Goal: Task Accomplishment & Management: Complete application form

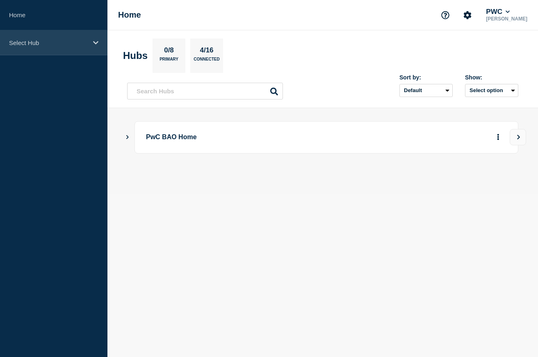
click at [93, 50] on div "Select Hub" at bounding box center [53, 42] width 107 height 25
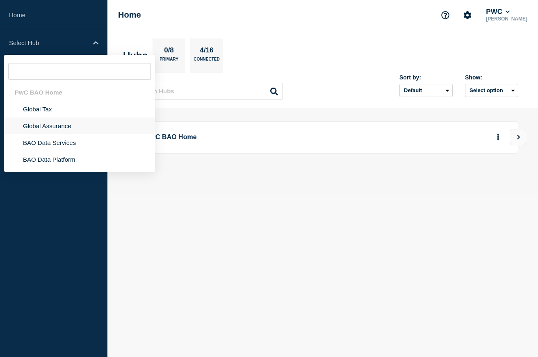
click at [67, 133] on li "Global Assurance" at bounding box center [79, 126] width 151 height 17
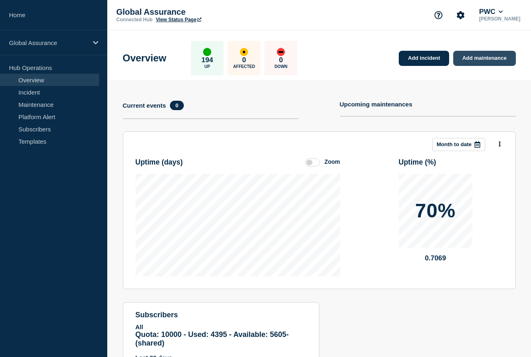
click at [477, 57] on link "Add maintenance" at bounding box center [485, 58] width 62 height 15
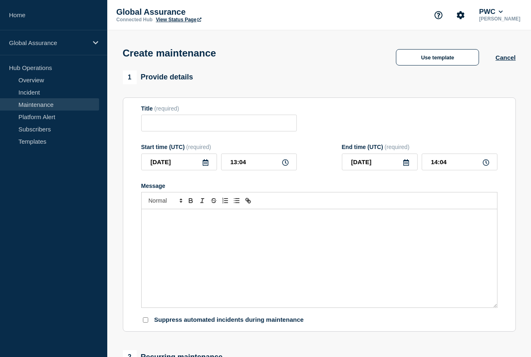
click at [263, 139] on form "Title (required) Start time (UTC) (required) 2025-10-06 13:04 End time (UTC) (r…" at bounding box center [319, 214] width 356 height 219
click at [265, 123] on input "Title" at bounding box center [219, 123] width 156 height 17
type input "C"
click at [500, 56] on button "Cancel" at bounding box center [506, 57] width 20 height 7
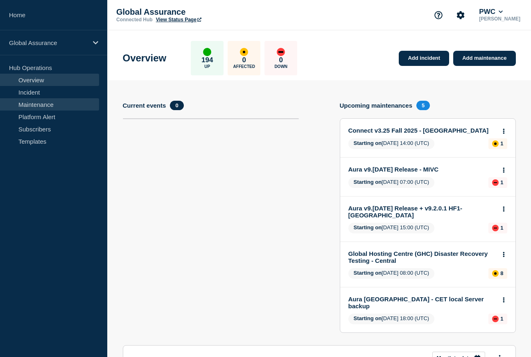
click at [44, 102] on link "Maintenance" at bounding box center [49, 104] width 99 height 12
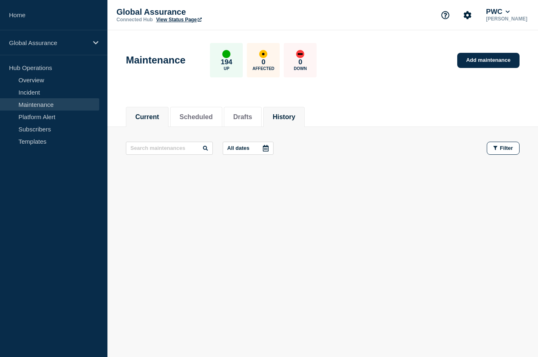
click at [270, 118] on li "History" at bounding box center [283, 117] width 41 height 20
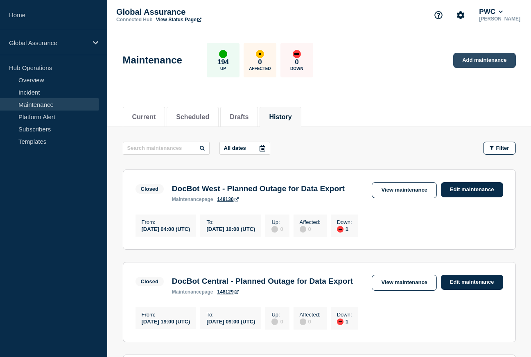
click at [489, 59] on link "Add maintenance" at bounding box center [485, 60] width 62 height 15
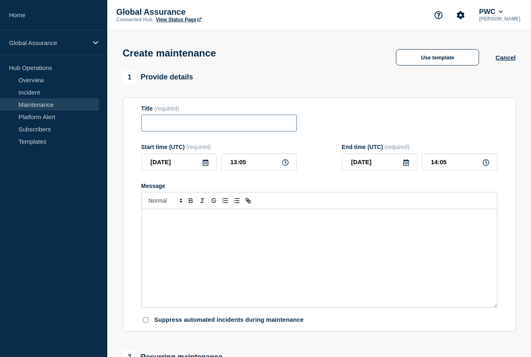
click at [208, 132] on input "Title" at bounding box center [219, 123] width 156 height 17
paste input "Halo for Journals v3/GL Revenue Outage - [GEOGRAPHIC_DATA]"
type input "Halo for Journals v3/GL Revenue Outage - [GEOGRAPHIC_DATA]"
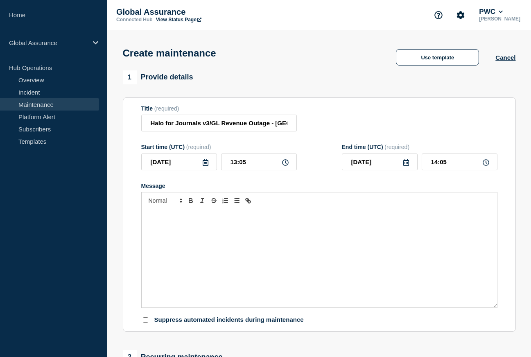
click at [236, 234] on div "Message" at bounding box center [320, 258] width 356 height 98
click at [287, 166] on icon at bounding box center [285, 162] width 7 height 7
click at [284, 166] on icon at bounding box center [285, 162] width 7 height 7
drag, startPoint x: 265, startPoint y: 169, endPoint x: 220, endPoint y: 171, distance: 45.1
click at [220, 170] on div "2025-10-06 13:05" at bounding box center [219, 162] width 156 height 17
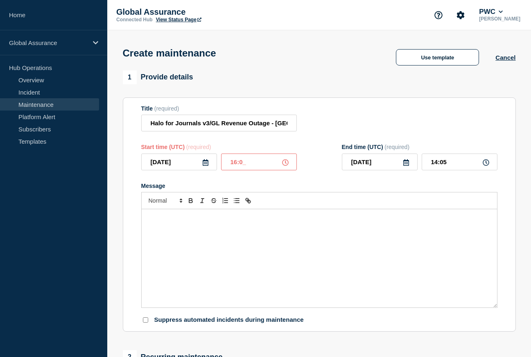
type input "16:00"
drag, startPoint x: 438, startPoint y: 169, endPoint x: 433, endPoint y: 169, distance: 5.3
click at [433, 169] on input "17:00" at bounding box center [460, 162] width 76 height 17
drag, startPoint x: 429, startPoint y: 169, endPoint x: 481, endPoint y: 163, distance: 52.8
click at [481, 163] on input "17:00" at bounding box center [460, 162] width 76 height 17
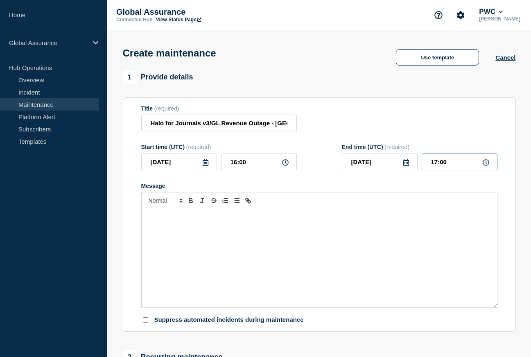
drag, startPoint x: 481, startPoint y: 165, endPoint x: 431, endPoint y: 168, distance: 50.1
click at [431, 168] on input "17:00" at bounding box center [460, 162] width 76 height 17
type input "00:00"
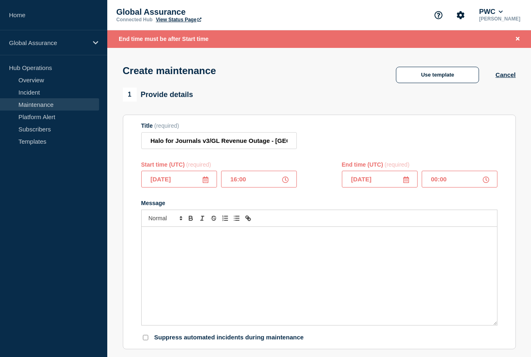
click at [501, 195] on section "Title (required) Halo for Journals v3/GL Revenue Outage - Central Region Start …" at bounding box center [319, 232] width 393 height 235
click at [208, 181] on input "2025-10-06" at bounding box center [179, 179] width 76 height 17
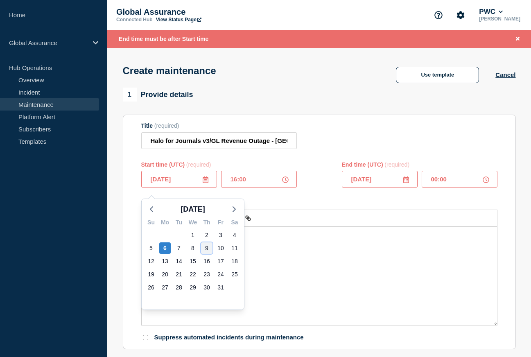
click at [210, 252] on div "9" at bounding box center [206, 248] width 11 height 11
type input "2025-10-09"
type input "17:00"
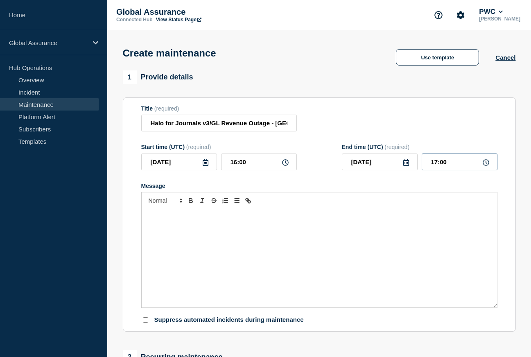
drag, startPoint x: 466, startPoint y: 171, endPoint x: 417, endPoint y: 172, distance: 49.2
click at [417, 170] on div "2025-10-09 17:00" at bounding box center [420, 162] width 156 height 17
click at [408, 166] on icon at bounding box center [407, 162] width 6 height 7
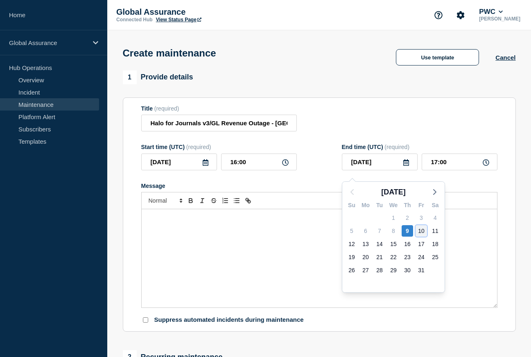
click at [419, 230] on div "10" at bounding box center [421, 230] width 11 height 11
type input "2025-10-10"
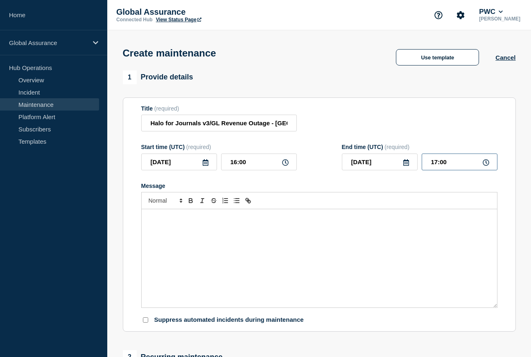
drag, startPoint x: 452, startPoint y: 166, endPoint x: 409, endPoint y: 165, distance: 42.6
click at [409, 165] on div "2025-10-10 17:00" at bounding box center [420, 162] width 156 height 17
type input "00:00"
click at [485, 141] on form "Title (required) Halo for Journals v3/GL Revenue Outage - Central Region Start …" at bounding box center [319, 214] width 356 height 219
click at [484, 189] on div "Message" at bounding box center [319, 186] width 356 height 7
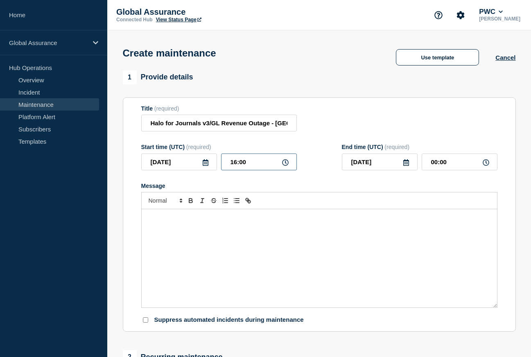
click at [236, 166] on input "16:00" at bounding box center [259, 162] width 76 height 17
click at [233, 167] on input "16:00" at bounding box center [259, 162] width 76 height 17
type input "20:00"
click at [310, 199] on div "Message" at bounding box center [319, 246] width 356 height 126
drag, startPoint x: 454, startPoint y: 171, endPoint x: 419, endPoint y: 162, distance: 36.0
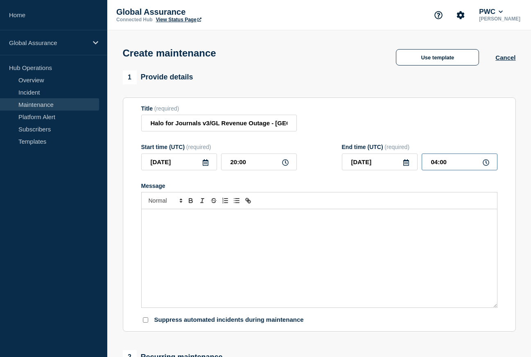
click at [420, 162] on div "2025-10-10 04:00" at bounding box center [420, 162] width 156 height 17
type input "00:00"
click at [508, 145] on section "Title (required) Halo for Journals v3/GL Revenue Outage - Central Region Start …" at bounding box center [319, 215] width 393 height 235
click at [513, 224] on section "Title (required) Halo for Journals v3/GL Revenue Outage - Central Region Start …" at bounding box center [319, 215] width 393 height 235
paste div "Message"
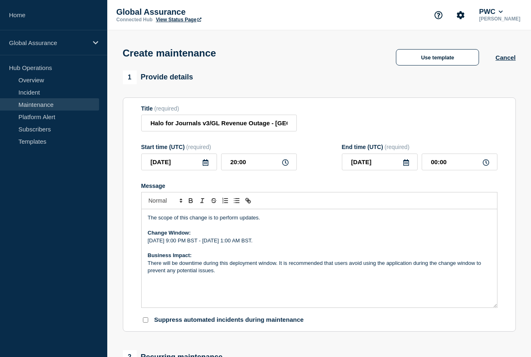
drag, startPoint x: 240, startPoint y: 227, endPoint x: 393, endPoint y: 289, distance: 165.4
click at [240, 222] on p "The scope of this change is to perform updates." at bounding box center [319, 217] width 343 height 7
click at [505, 313] on section "Title (required) Halo for Journals v3/GL Revenue Outage - Central Region Start …" at bounding box center [319, 215] width 393 height 235
click at [196, 245] on p "[DATE] 9:00 PM BST - [DATE] 1:00 AM BST." at bounding box center [319, 240] width 343 height 7
click at [276, 245] on p "Thursday, October 9, 9:00 PM BST - Friday, October 2, 1:00 AM BST." at bounding box center [319, 240] width 343 height 7
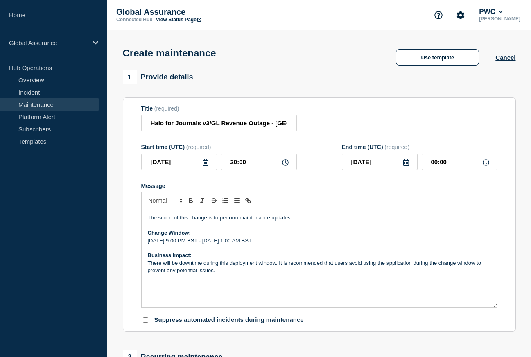
click at [114, 324] on section "1 Provide details Title (required) Halo for Journals v3/GL Revenue Outage - Cen…" at bounding box center [319, 354] width 424 height 569
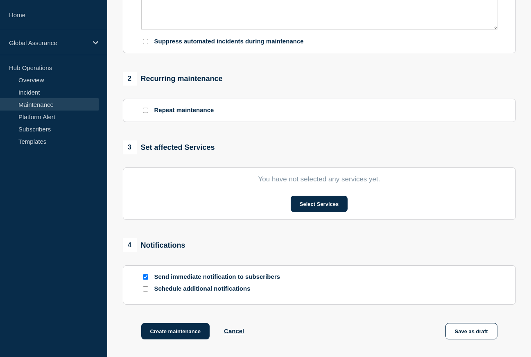
scroll to position [284, 0]
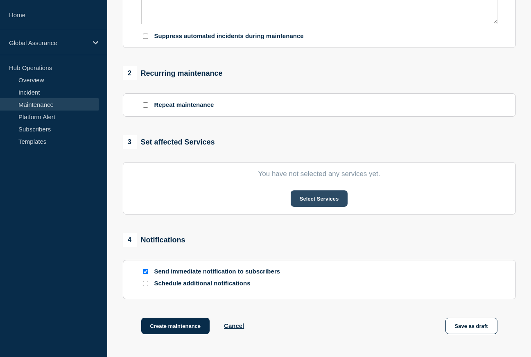
click at [328, 204] on button "Select Services" at bounding box center [319, 199] width 57 height 16
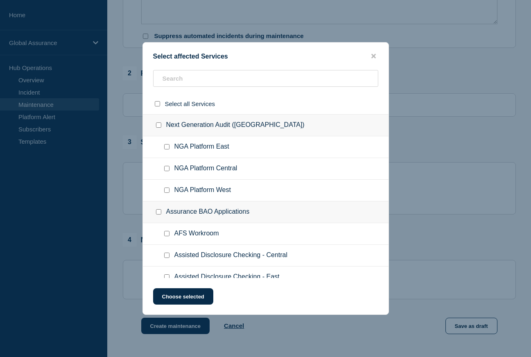
click at [204, 188] on ul "NGA Platform West" at bounding box center [266, 191] width 246 height 22
click at [274, 77] on input "text" at bounding box center [265, 78] width 225 height 17
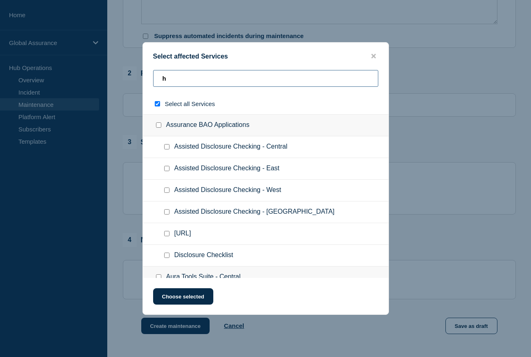
type input "hs"
checkbox input "true"
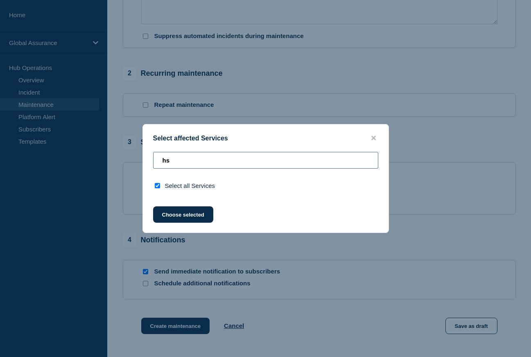
type input "h"
checkbox input "false"
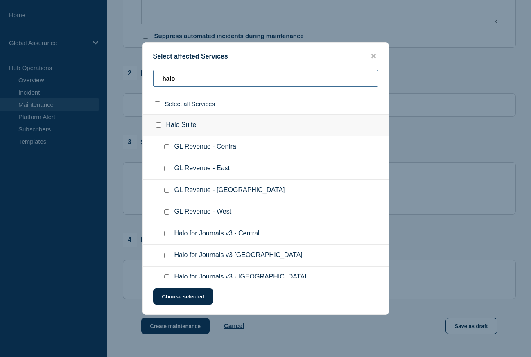
type input "halo"
click at [169, 150] on input "GL Revenue - Central checkbox" at bounding box center [166, 146] width 5 height 5
checkbox input "true"
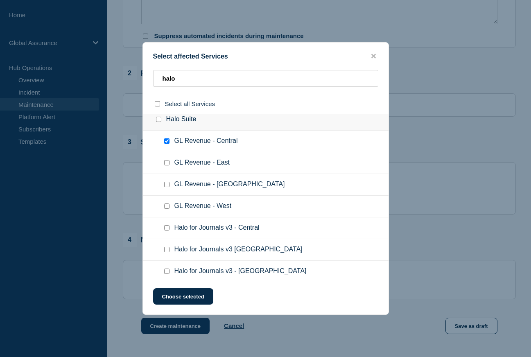
scroll to position [13, 0]
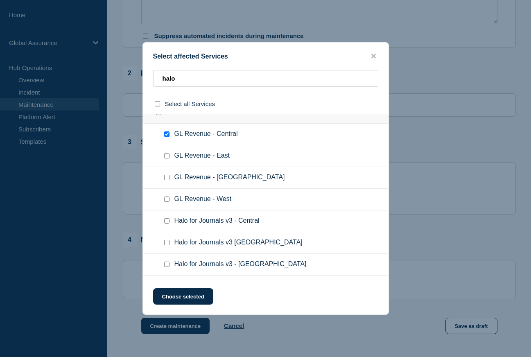
click at [167, 224] on input "Halo for Journals v3 - Central checkbox" at bounding box center [166, 220] width 5 height 5
checkbox input "true"
click at [202, 305] on button "Choose selected" at bounding box center [183, 296] width 60 height 16
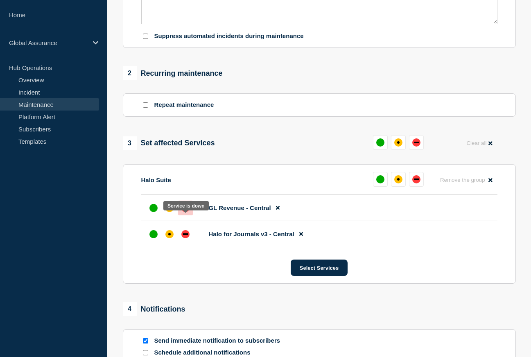
click at [186, 212] on div "down" at bounding box center [185, 208] width 8 height 8
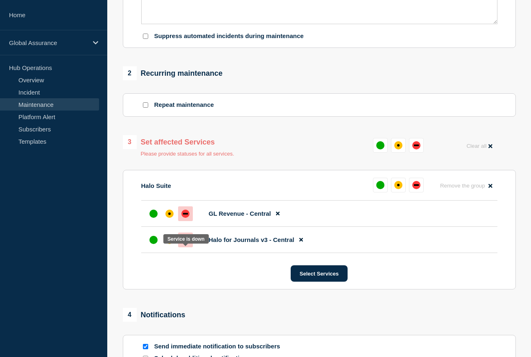
click at [186, 244] on div "down" at bounding box center [185, 240] width 8 height 8
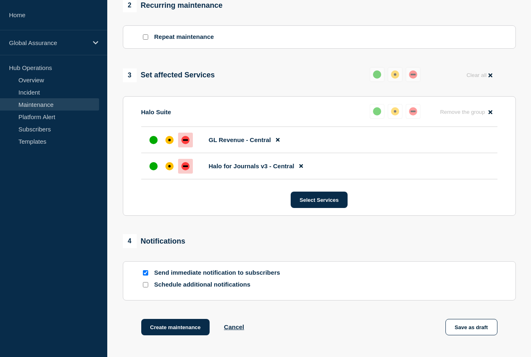
scroll to position [354, 0]
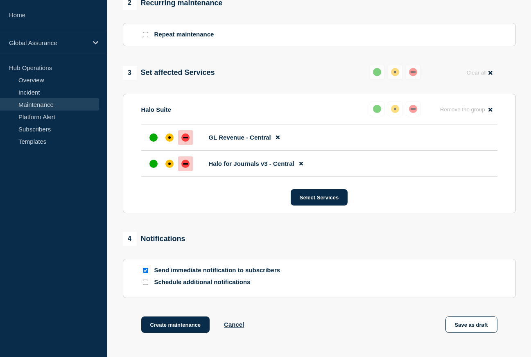
click at [210, 274] on p "Send immediate notification to subscribers" at bounding box center [219, 271] width 131 height 8
click at [147, 273] on input "Send immediate notification to subscribers" at bounding box center [145, 270] width 5 height 5
checkbox input "false"
click at [254, 246] on div "4 Notifications" at bounding box center [319, 239] width 393 height 14
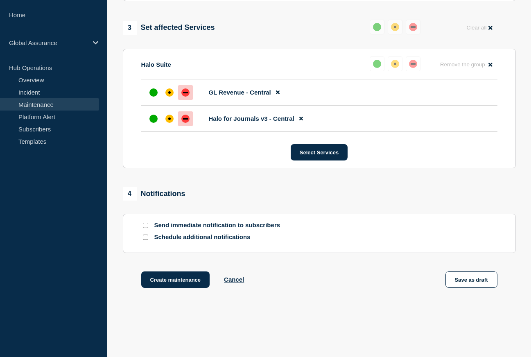
scroll to position [440, 0]
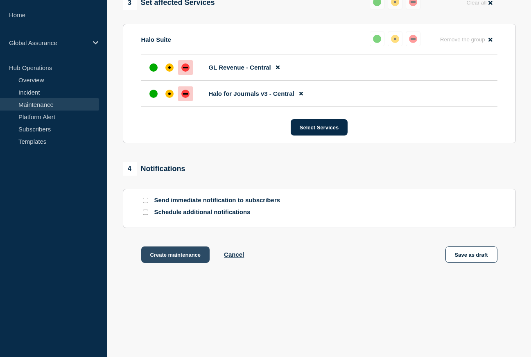
click at [199, 261] on button "Create maintenance" at bounding box center [175, 255] width 69 height 16
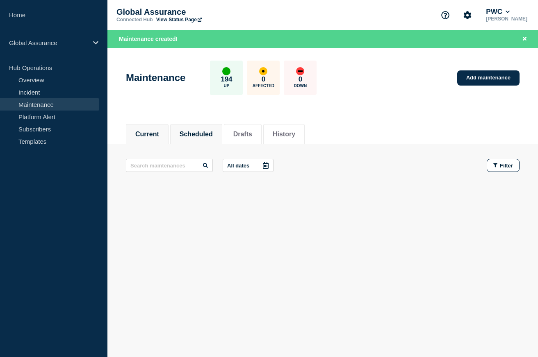
click at [209, 135] on button "Scheduled" at bounding box center [195, 134] width 33 height 7
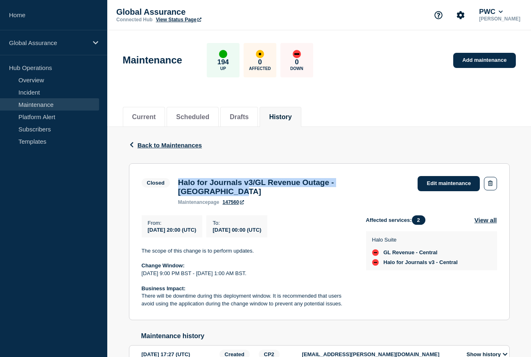
drag, startPoint x: 177, startPoint y: 182, endPoint x: 395, endPoint y: 185, distance: 218.0
click at [396, 185] on div "Closed Halo for Journals v3/GL Revenue Outage - Central Region maintenance page…" at bounding box center [320, 190] width 356 height 29
copy h3 "Halo for Journals v3/GL Revenue Outage - [GEOGRAPHIC_DATA]"
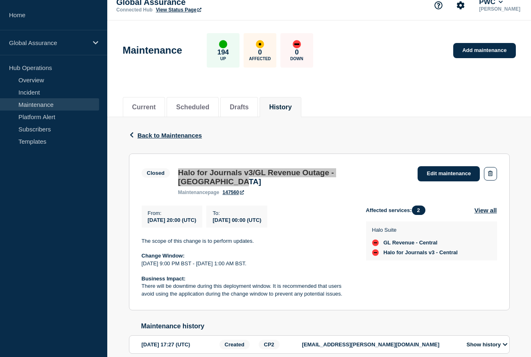
scroll to position [11, 0]
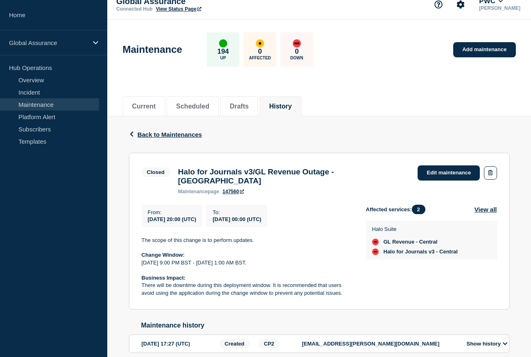
click at [161, 295] on section "Closed Halo for Journals v3/GL Revenue Outage - Central Region maintenance page…" at bounding box center [319, 231] width 381 height 157
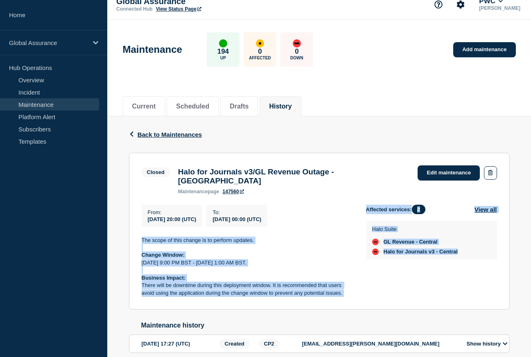
drag, startPoint x: 142, startPoint y: 236, endPoint x: 392, endPoint y: 301, distance: 258.9
click at [392, 301] on section "Closed Halo for Journals v3/GL Revenue Outage - Central Region maintenance page…" at bounding box center [319, 231] width 381 height 157
click at [265, 259] on p "[DATE] 9:00 PM BST - [DATE] 1:00 AM BST." at bounding box center [247, 262] width 211 height 7
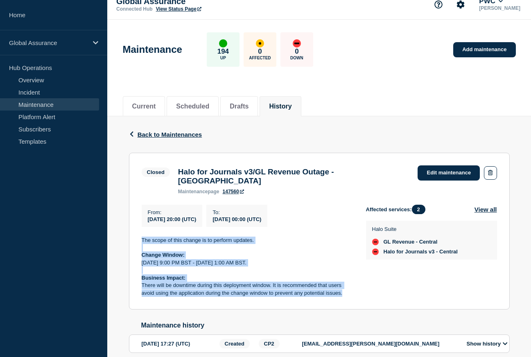
drag, startPoint x: 350, startPoint y: 292, endPoint x: 143, endPoint y: 237, distance: 214.8
click at [143, 237] on div "The scope of this change is to perform updates. Change Window: [DATE] 9:00 PM B…" at bounding box center [247, 267] width 211 height 61
copy div "The scope of this change is to perform updates. Change Window: [DATE] 9:00 PM B…"
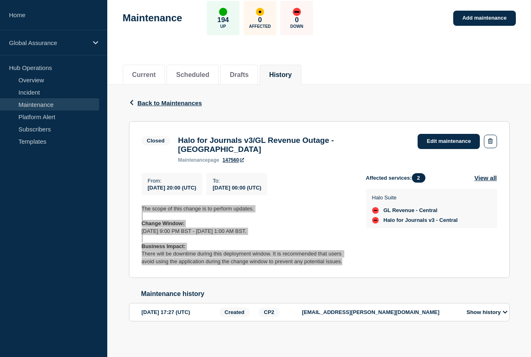
scroll to position [45, 0]
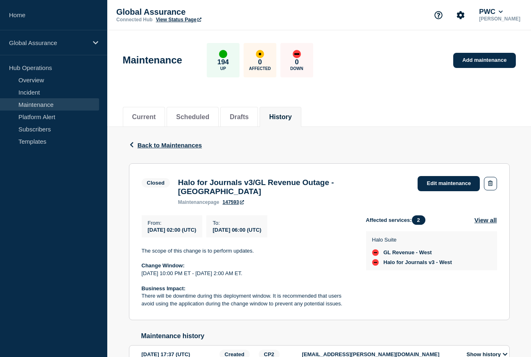
click at [326, 265] on p "Change Window:" at bounding box center [247, 265] width 211 height 7
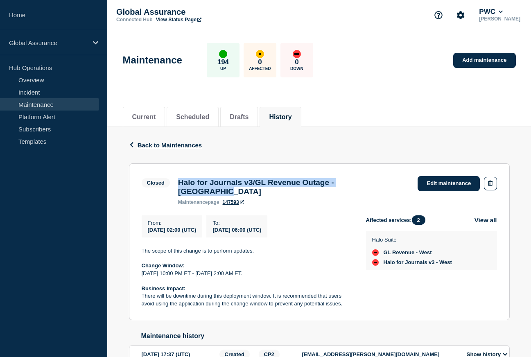
drag, startPoint x: 177, startPoint y: 183, endPoint x: 397, endPoint y: 181, distance: 220.4
click at [397, 181] on div "Closed Halo for Journals v3/GL Revenue Outage - West Region maintenance page 14…" at bounding box center [320, 190] width 356 height 29
copy h3 "Halo for Journals v3/GL Revenue Outage - [GEOGRAPHIC_DATA]"
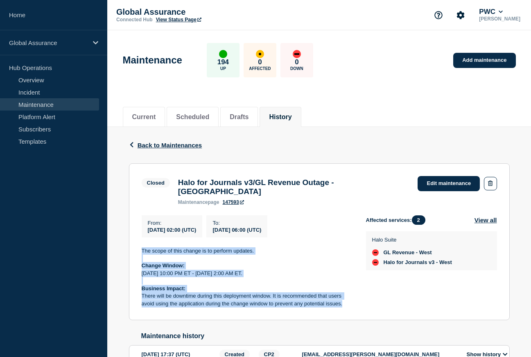
drag, startPoint x: 139, startPoint y: 248, endPoint x: 316, endPoint y: 299, distance: 184.1
click at [358, 316] on section "Closed Halo for Journals v3/GL Revenue Outage - West Region maintenance page 14…" at bounding box center [319, 241] width 381 height 157
copy div "The scope of this change is to perform updates. Change Window: Thursday, Octobe…"
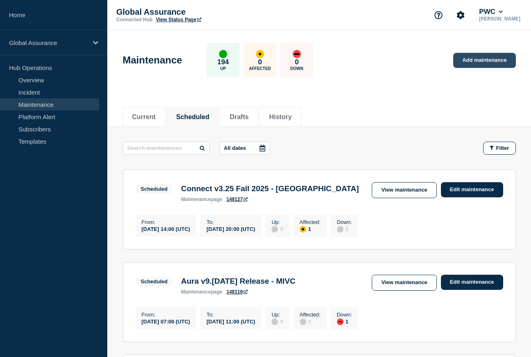
click at [481, 53] on link "Add maintenance" at bounding box center [485, 60] width 62 height 15
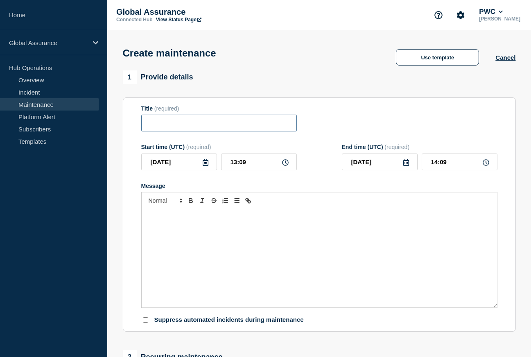
click at [234, 122] on input "Title" at bounding box center [219, 123] width 156 height 17
paste input "Halo for Journals v3/GL Revenue Outage - West Region"
type input "Halo for Journals v3/GL Revenue Outage - West Region"
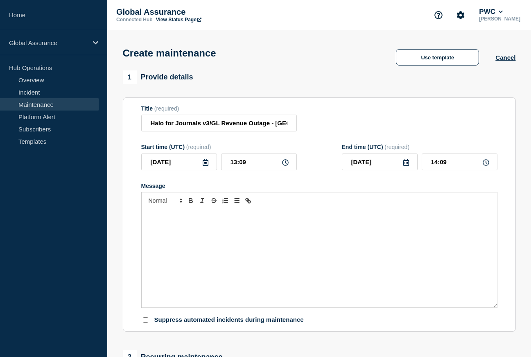
click at [259, 279] on div "Message" at bounding box center [320, 258] width 356 height 98
click at [205, 166] on icon at bounding box center [206, 162] width 6 height 7
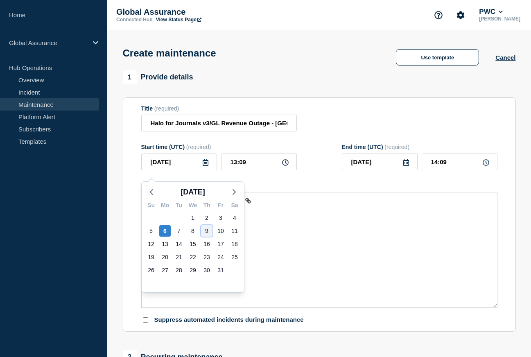
click at [205, 231] on div "9" at bounding box center [206, 230] width 11 height 11
type input "2025-10-09"
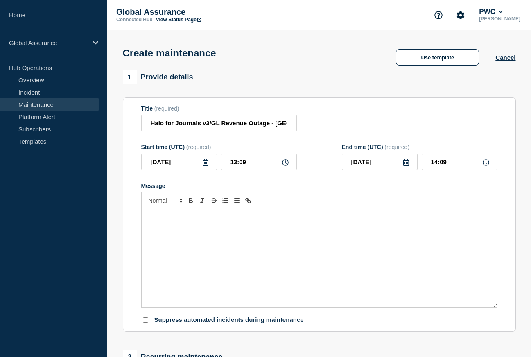
click at [404, 166] on icon at bounding box center [407, 162] width 6 height 7
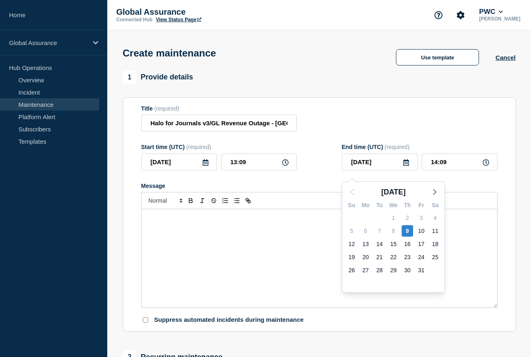
click at [456, 189] on div "Message" at bounding box center [319, 186] width 356 height 7
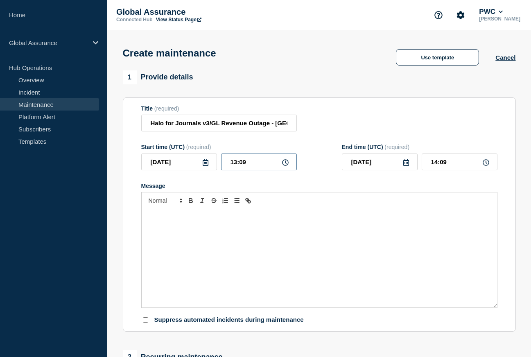
drag, startPoint x: 227, startPoint y: 169, endPoint x: 294, endPoint y: 171, distance: 67.2
click at [294, 170] on input "13:09" at bounding box center [259, 162] width 76 height 17
type input "02:00"
click at [438, 169] on input "03:00" at bounding box center [460, 162] width 76 height 17
type input "06:00"
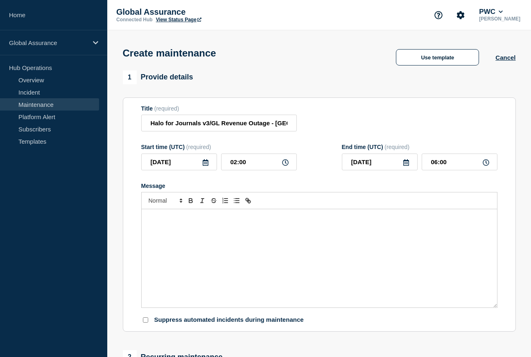
click at [498, 97] on div "1 Provide details Title (required) Halo for Journals v3/GL Revenue Outage - Wes…" at bounding box center [319, 201] width 393 height 262
click at [209, 170] on input "2025-10-09" at bounding box center [179, 162] width 76 height 17
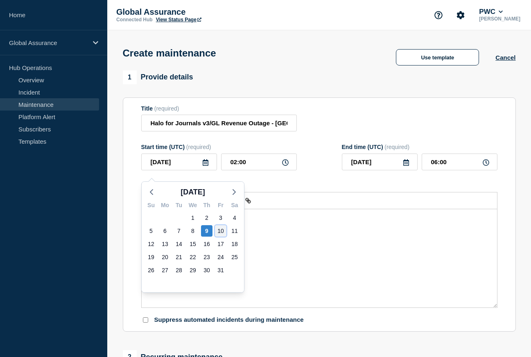
click at [220, 226] on div "10" at bounding box center [220, 230] width 11 height 11
type input "2025-10-10"
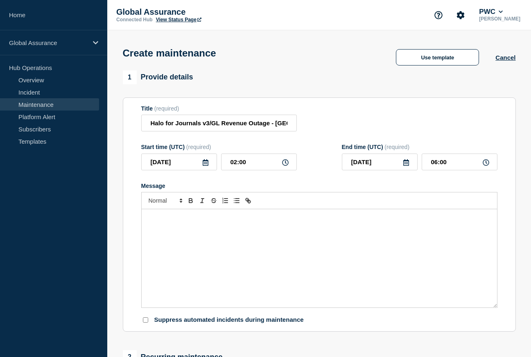
click at [510, 193] on section "Title (required) Halo for Journals v3/GL Revenue Outage - West Region Start tim…" at bounding box center [319, 215] width 393 height 235
paste div "Message"
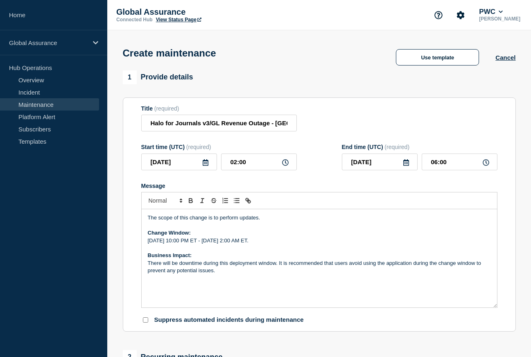
drag, startPoint x: 240, startPoint y: 226, endPoint x: 259, endPoint y: 229, distance: 19.6
click at [240, 222] on p "The scope of this change is to perform updates." at bounding box center [319, 217] width 343 height 7
click at [374, 288] on div "The scope of this change is to perform maintenance updates. Change Window: Thur…" at bounding box center [320, 258] width 356 height 98
drag, startPoint x: 195, startPoint y: 250, endPoint x: 291, endPoint y: 282, distance: 101.1
click at [195, 245] on p "Thursday, October 1, 10:00 PM ET - Friday, October 2, 2:00 AM ET." at bounding box center [319, 240] width 343 height 7
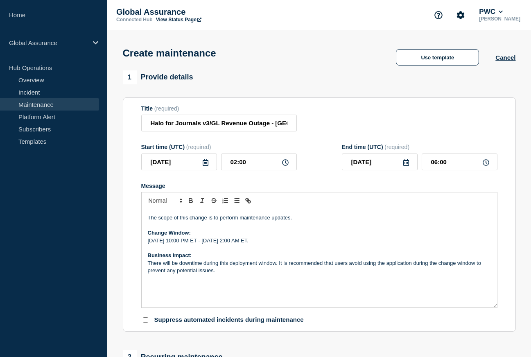
click at [274, 245] on p "Thursday, October 9, 10:00 PM ET - Friday, October 2, 2:00 AM ET." at bounding box center [319, 240] width 343 height 7
click at [114, 284] on section "1 Provide details Title (required) Halo for Journals v3/GL Revenue Outage - Wes…" at bounding box center [319, 354] width 424 height 569
click at [352, 82] on div "1 Provide details" at bounding box center [319, 77] width 393 height 14
click at [506, 235] on section "Title (required) Halo for Journals v3/GL Revenue Outage - West Region Start tim…" at bounding box center [319, 215] width 393 height 235
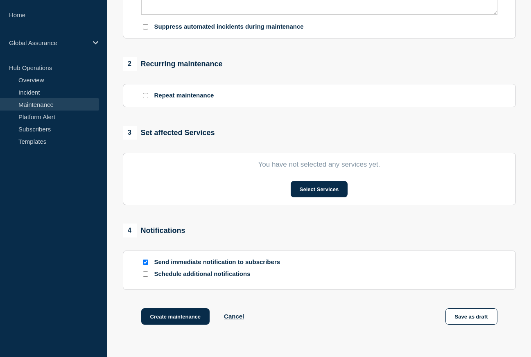
scroll to position [294, 0]
click at [146, 265] on input "Send immediate notification to subscribers" at bounding box center [145, 261] width 5 height 5
checkbox input "false"
click at [333, 197] on button "Select Services" at bounding box center [319, 189] width 57 height 16
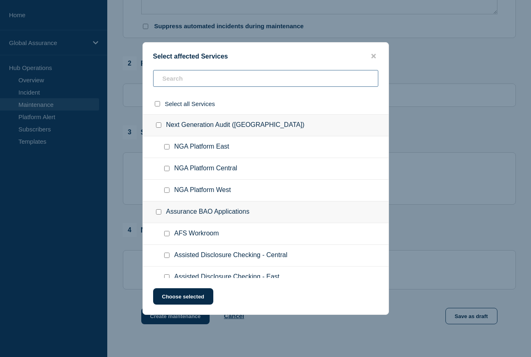
click at [236, 83] on input "text" at bounding box center [265, 78] width 225 height 17
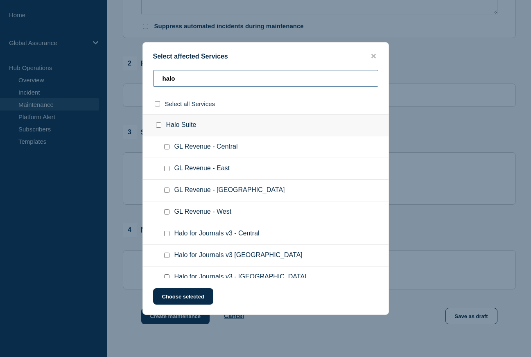
type input "halo"
click at [165, 215] on input "GL Revenue - West checkbox" at bounding box center [166, 211] width 5 height 5
checkbox input "true"
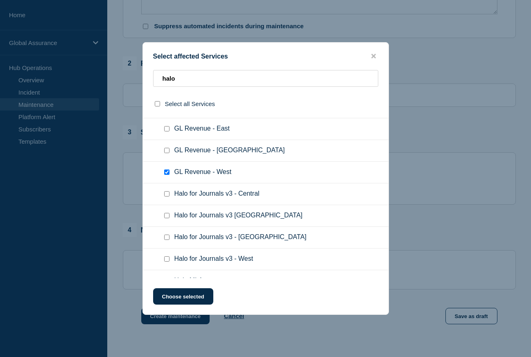
scroll to position [57, 0]
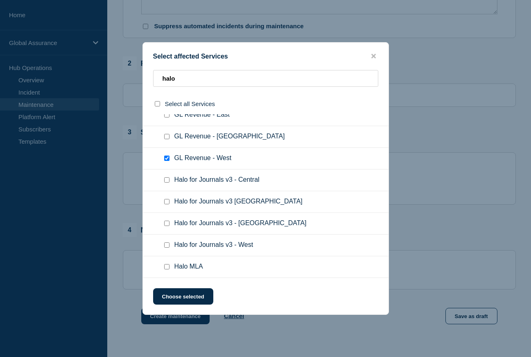
click at [167, 247] on input "Halo for Journals v3 - West checkbox" at bounding box center [166, 245] width 5 height 5
checkbox input "true"
click at [195, 300] on button "Choose selected" at bounding box center [183, 296] width 60 height 16
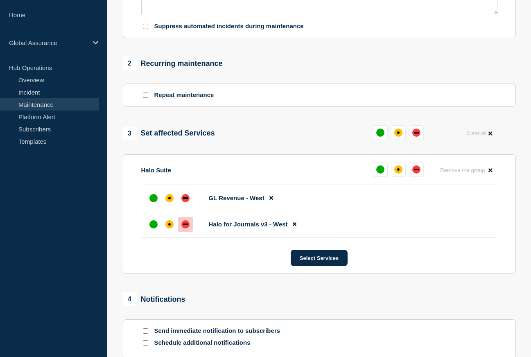
click at [185, 225] on div "down" at bounding box center [185, 225] width 5 height 2
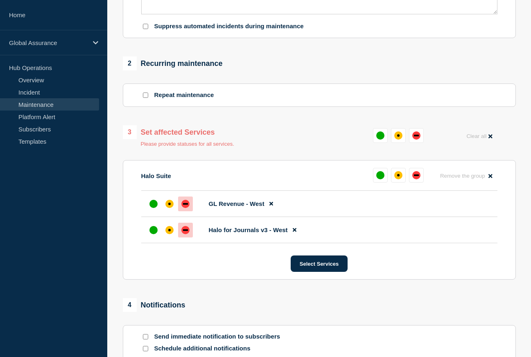
click at [186, 205] on div "down" at bounding box center [185, 204] width 5 height 2
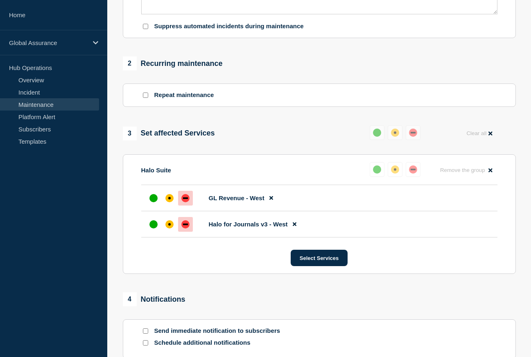
click at [243, 291] on div "1 Provide details Title (required) Halo for Journals v3/GL Revenue Outage - Wes…" at bounding box center [319, 96] width 403 height 638
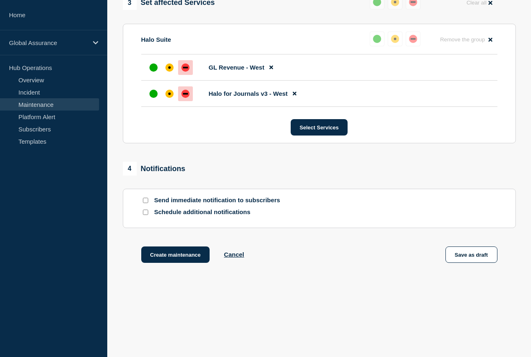
scroll to position [440, 0]
click at [182, 254] on button "Create maintenance" at bounding box center [175, 255] width 69 height 16
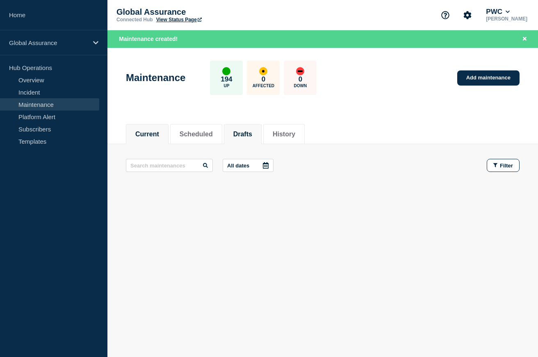
click at [227, 129] on li "Drafts" at bounding box center [243, 134] width 38 height 20
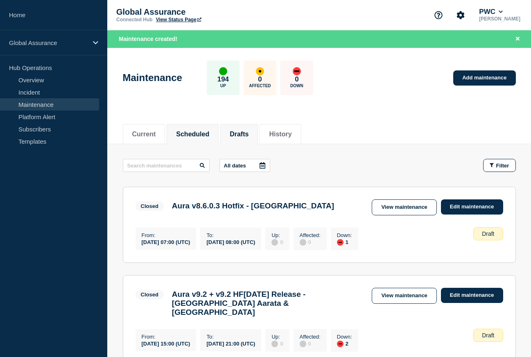
click at [196, 134] on button "Scheduled" at bounding box center [192, 134] width 33 height 7
